Goal: Transaction & Acquisition: Download file/media

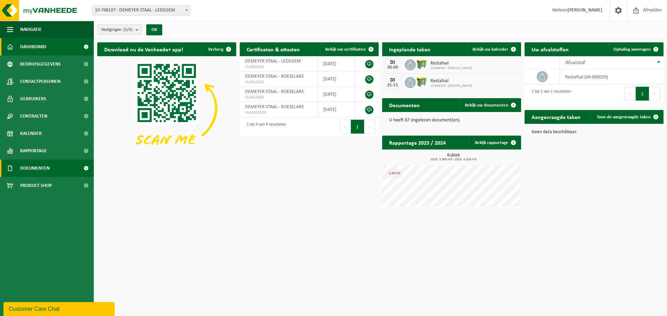
click at [34, 166] on span "Documenten" at bounding box center [35, 168] width 30 height 17
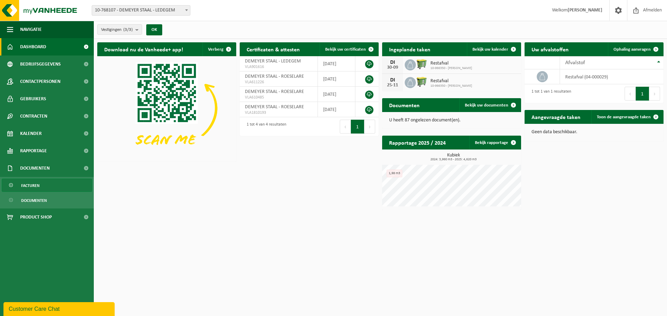
click at [35, 185] on span "Facturen" at bounding box center [30, 185] width 18 height 13
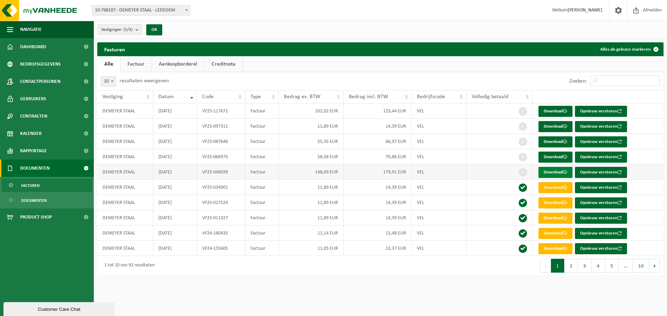
click at [561, 173] on link "Download" at bounding box center [555, 172] width 34 height 11
click at [554, 156] on link "Download" at bounding box center [555, 157] width 34 height 11
click at [549, 143] on link "Download" at bounding box center [555, 141] width 34 height 11
click at [555, 126] on link "Download" at bounding box center [555, 126] width 34 height 11
click at [556, 111] on link "Download" at bounding box center [555, 111] width 34 height 11
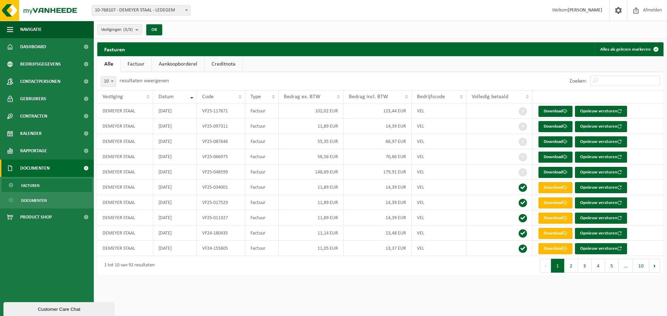
click at [439, 11] on div "Vestiging: 10-768107 - DEMEYER STAAL - LEDEGEM 10-765863 - DEMEYER STAAL - ROES…" at bounding box center [333, 10] width 667 height 21
